Goal: Check status: Check status

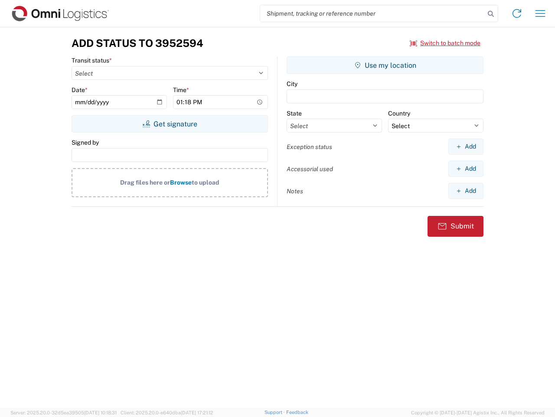
click at [373, 13] on input "search" at bounding box center [372, 13] width 225 height 16
click at [491, 14] on icon at bounding box center [491, 14] width 12 height 12
click at [517, 13] on icon at bounding box center [517, 14] width 14 height 14
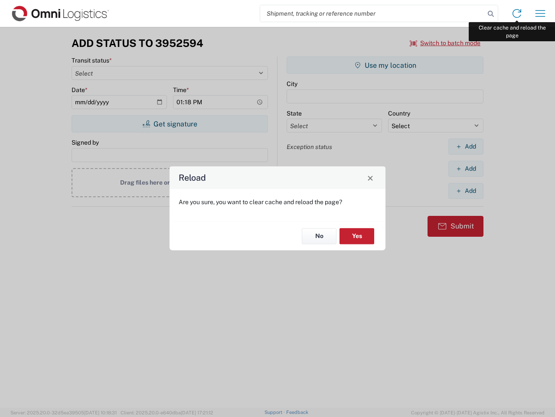
click at [541, 13] on div "Reload Are you sure, you want to clear cache and reload the page? No Yes" at bounding box center [277, 208] width 555 height 417
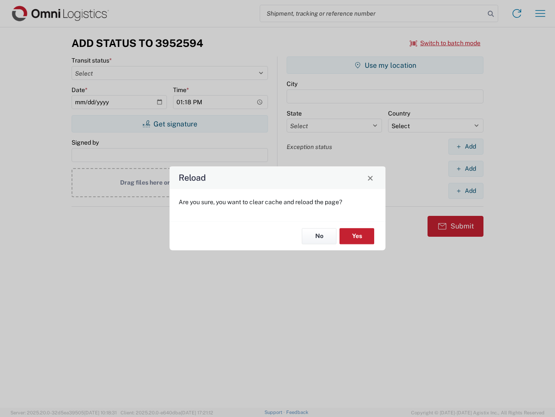
click at [446, 43] on div "Reload Are you sure, you want to clear cache and reload the page? No Yes" at bounding box center [277, 208] width 555 height 417
click at [170, 124] on div "Reload Are you sure, you want to clear cache and reload the page? No Yes" at bounding box center [277, 208] width 555 height 417
click at [385, 65] on div "Reload Are you sure, you want to clear cache and reload the page? No Yes" at bounding box center [277, 208] width 555 height 417
click at [466, 146] on div "Reload Are you sure, you want to clear cache and reload the page? No Yes" at bounding box center [277, 208] width 555 height 417
click at [466, 168] on div "Reload Are you sure, you want to clear cache and reload the page? No Yes" at bounding box center [277, 208] width 555 height 417
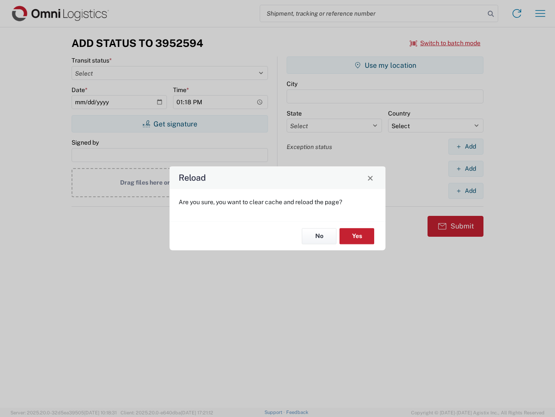
click at [466, 191] on div "Reload Are you sure, you want to clear cache and reload the page? No Yes" at bounding box center [277, 208] width 555 height 417
